Goal: Check status

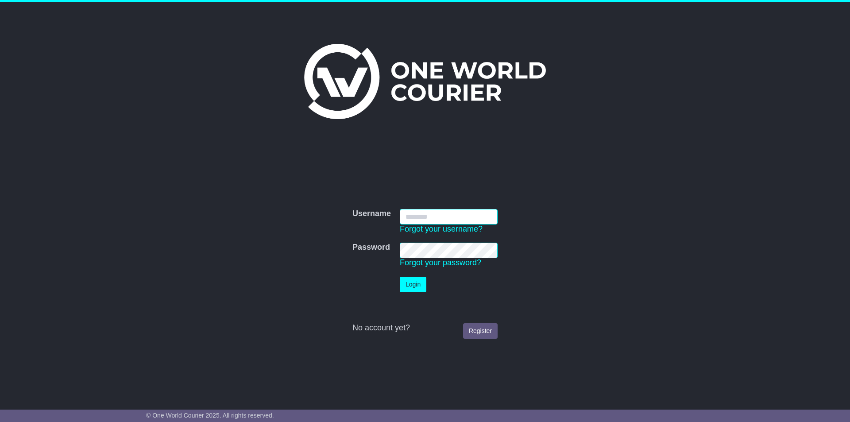
type input "**********"
click at [409, 286] on button "Login" at bounding box center [413, 284] width 27 height 15
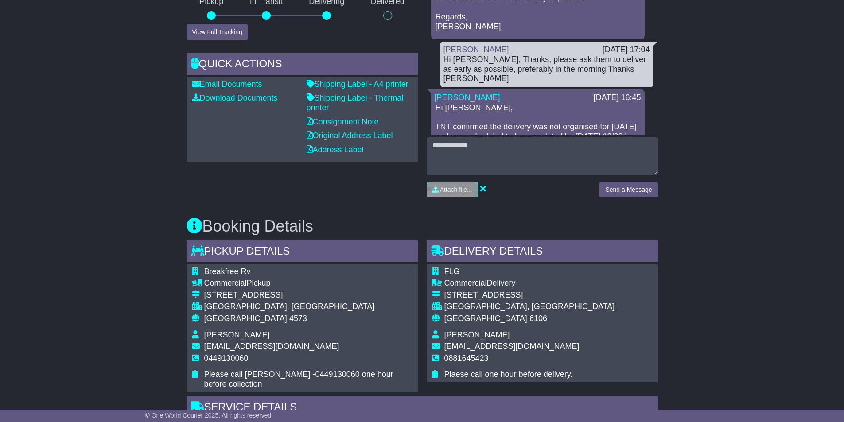
scroll to position [127, 0]
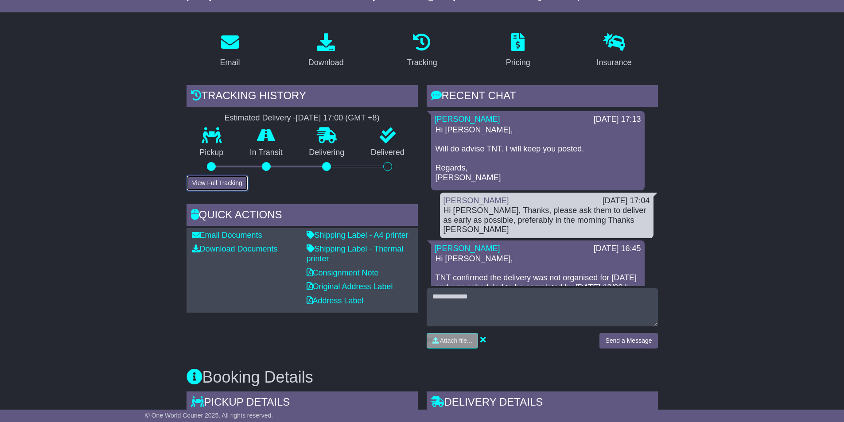
click at [238, 183] on button "View Full Tracking" at bounding box center [217, 182] width 62 height 15
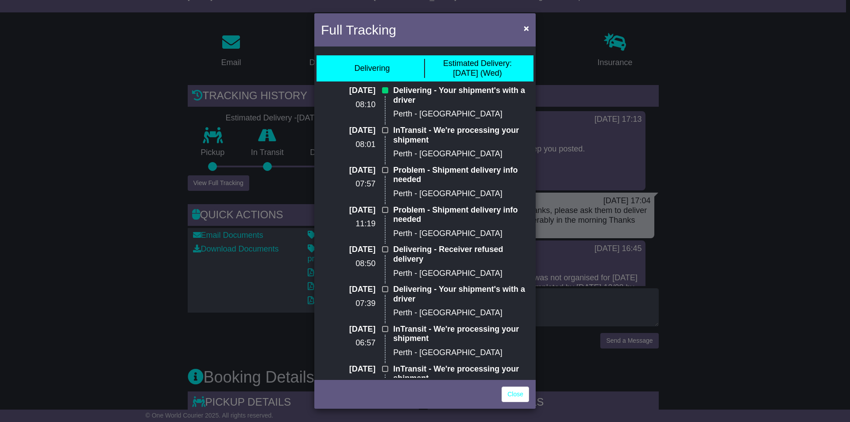
click at [116, 141] on div "Full Tracking × Delivering Estimated Delivery: [DATE] (Wed) [DATE] 08:10 Delive…" at bounding box center [425, 211] width 850 height 422
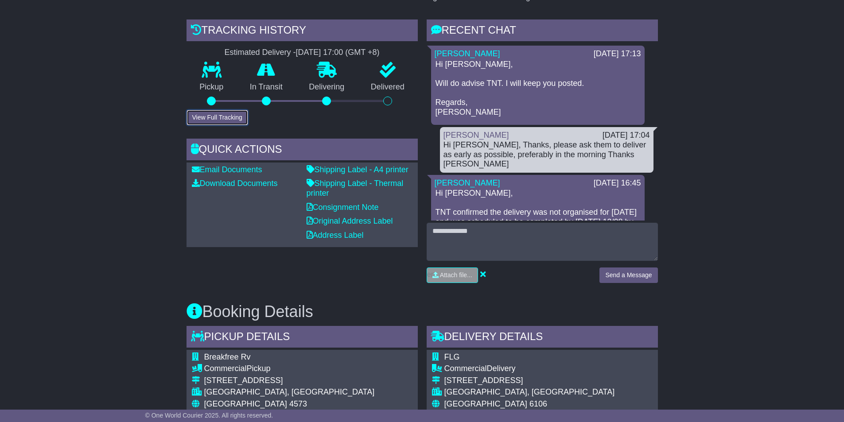
scroll to position [0, 0]
